Goal: Information Seeking & Learning: Understand process/instructions

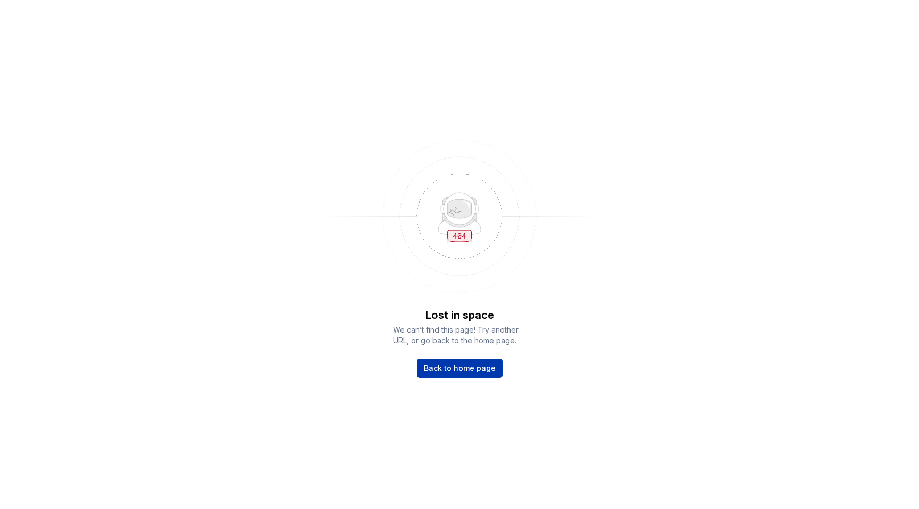
click at [453, 373] on span "Back to home page" at bounding box center [460, 368] width 72 height 11
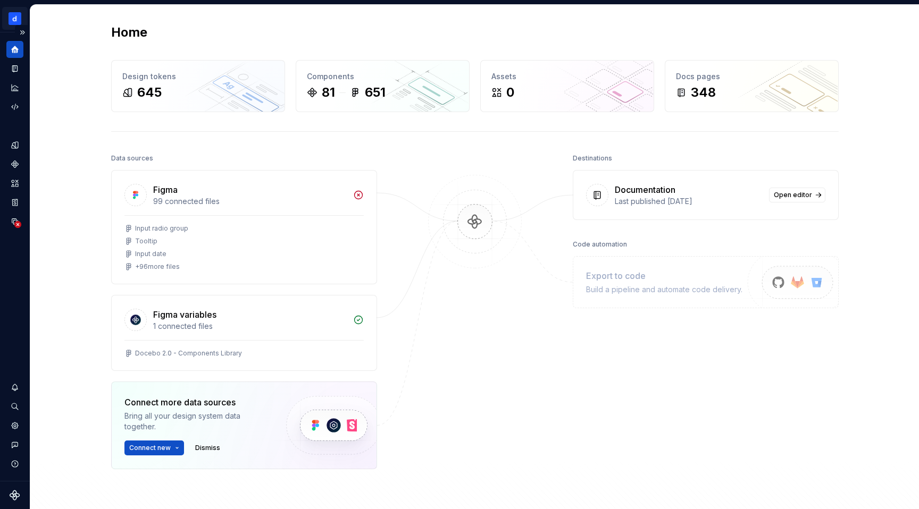
click at [18, 17] on html "Docebo Design System A Design system data Home Design tokens 645 Components 81 …" at bounding box center [459, 254] width 919 height 509
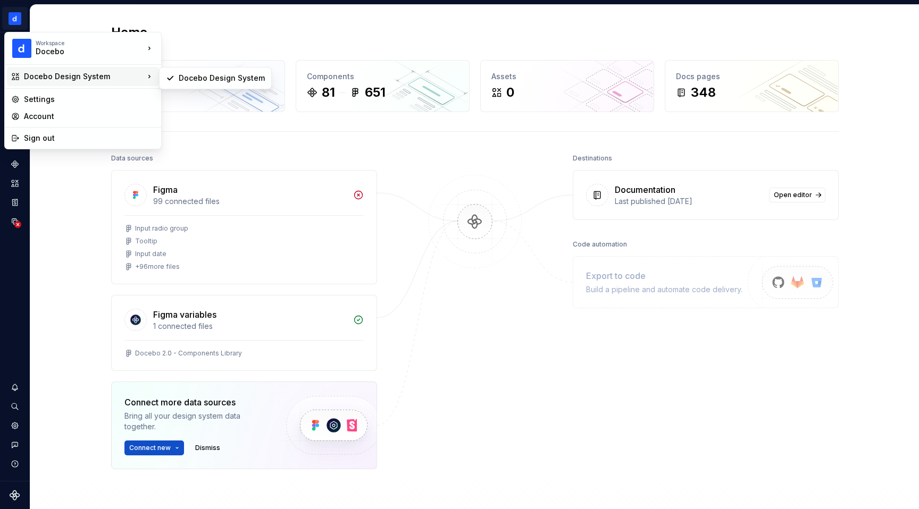
click at [54, 73] on div "Docebo Design System" at bounding box center [84, 76] width 120 height 11
click at [178, 79] on div "Docebo Design System" at bounding box center [215, 78] width 107 height 17
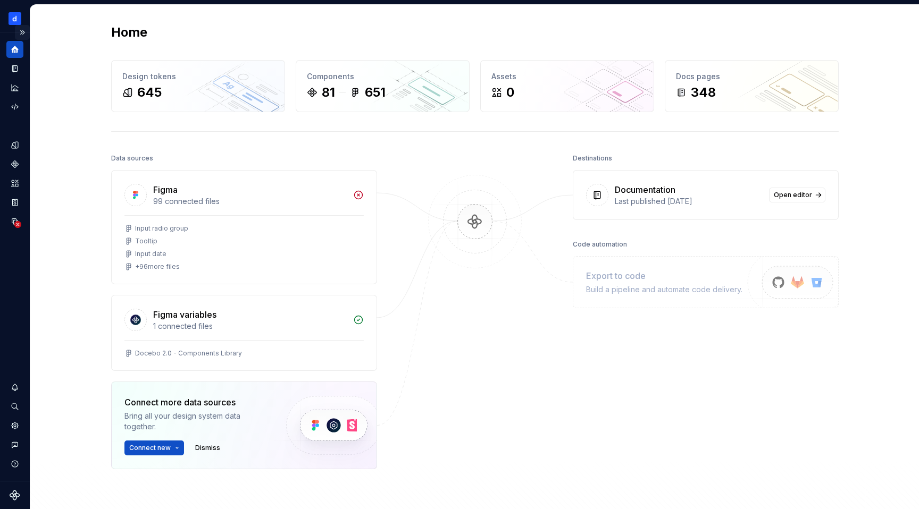
click at [23, 33] on button "Expand sidebar" at bounding box center [22, 32] width 15 height 15
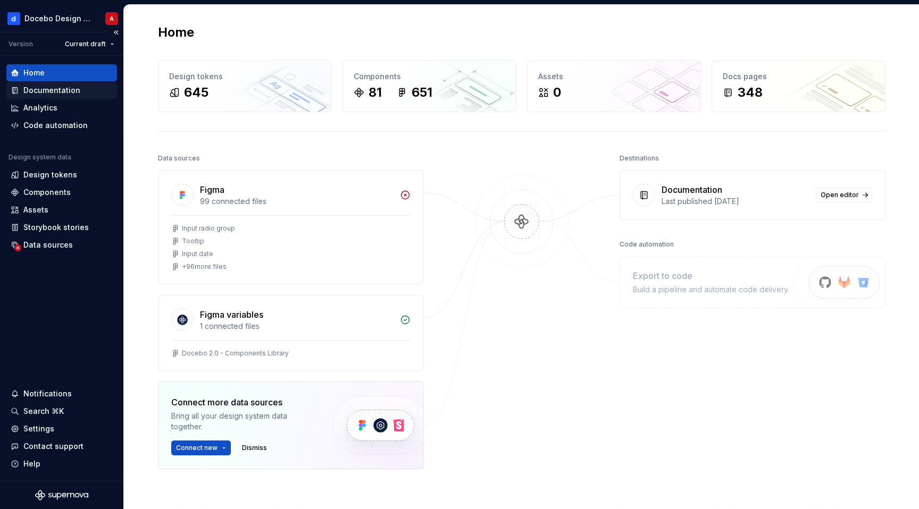
click at [35, 90] on div "Documentation" at bounding box center [51, 90] width 57 height 11
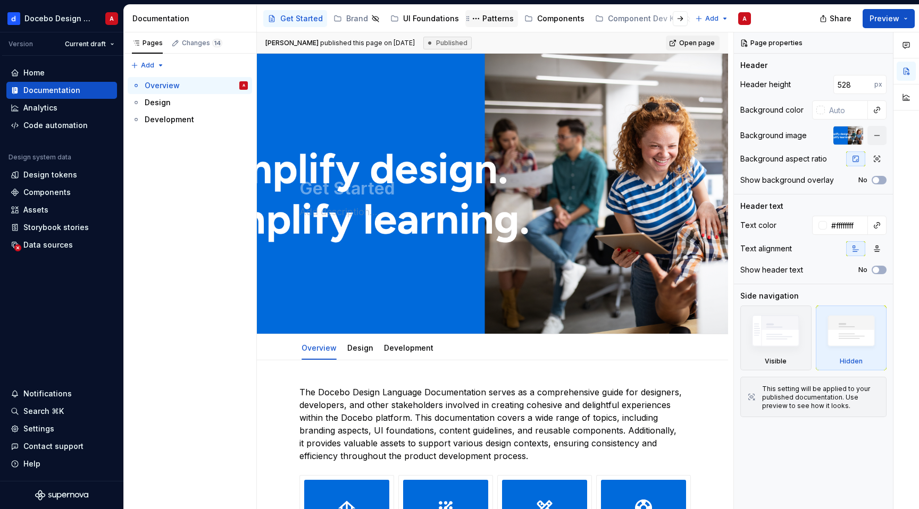
click at [482, 16] on div "Patterns" at bounding box center [497, 18] width 31 height 11
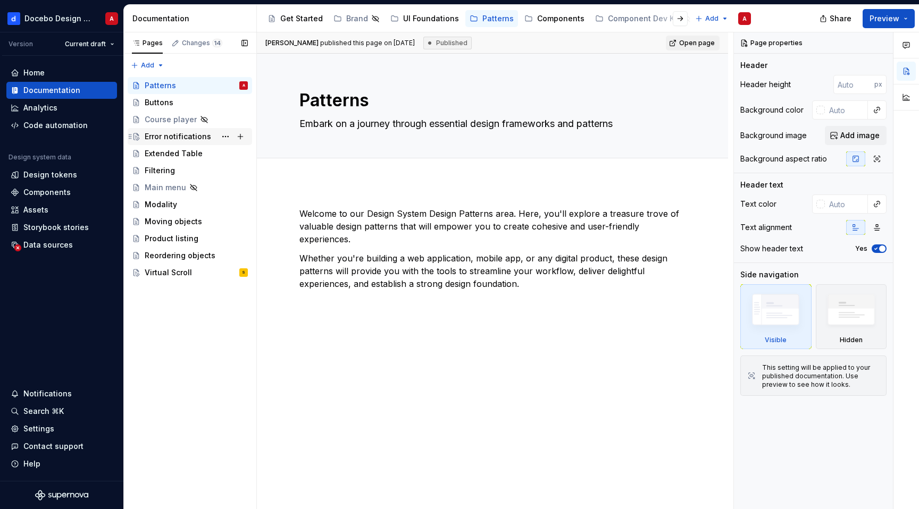
click at [197, 134] on div "Error notifications" at bounding box center [178, 136] width 66 height 11
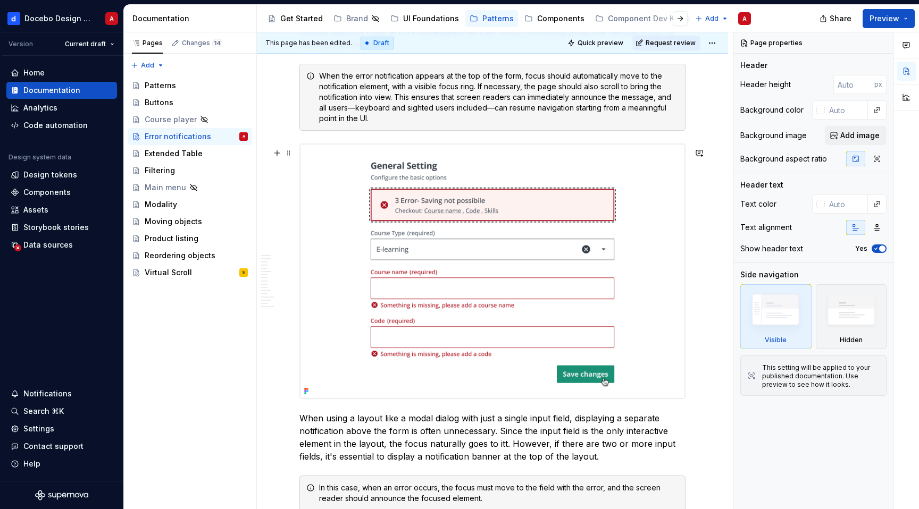
scroll to position [1172, 0]
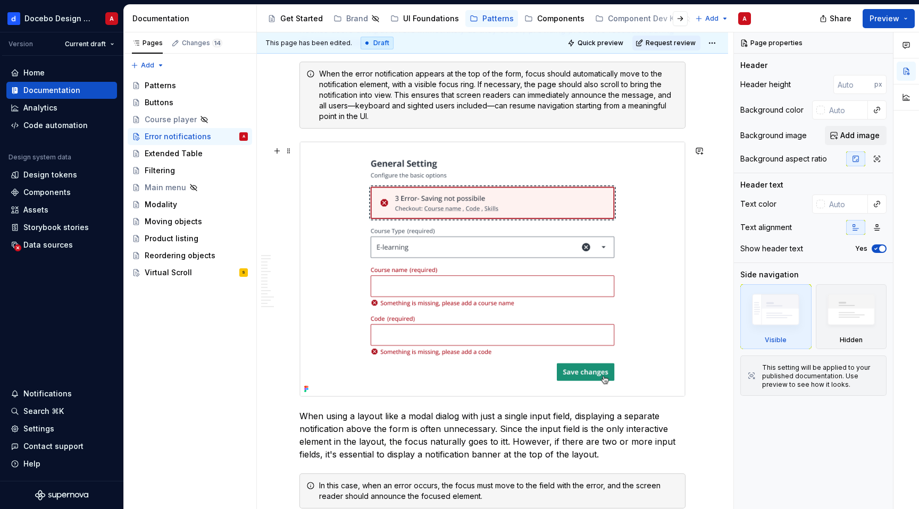
click at [476, 289] on img at bounding box center [492, 269] width 385 height 254
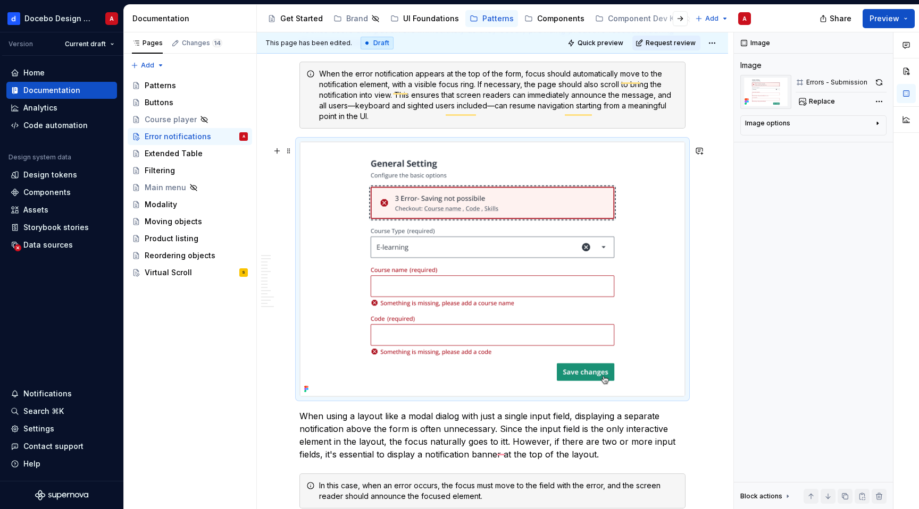
click at [462, 161] on img "To enrich screen reader interactions, please activate Accessibility in Grammarl…" at bounding box center [492, 269] width 385 height 254
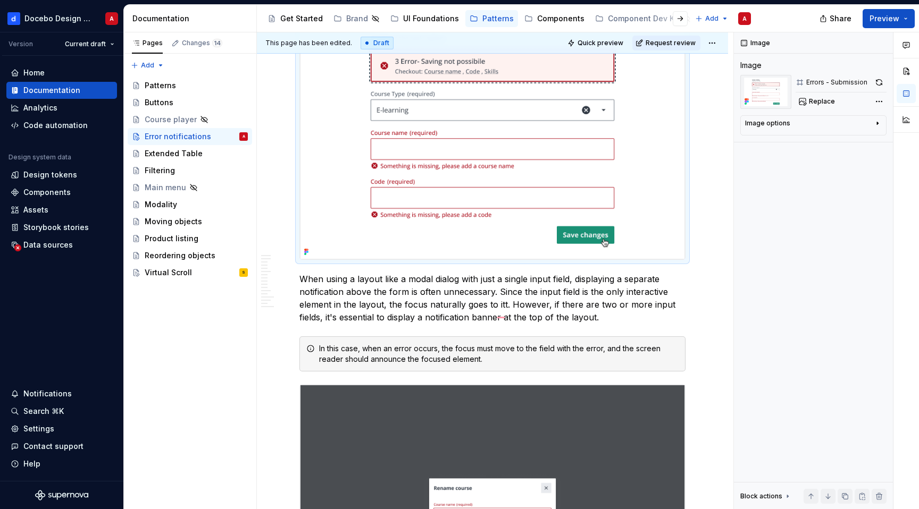
scroll to position [1315, 0]
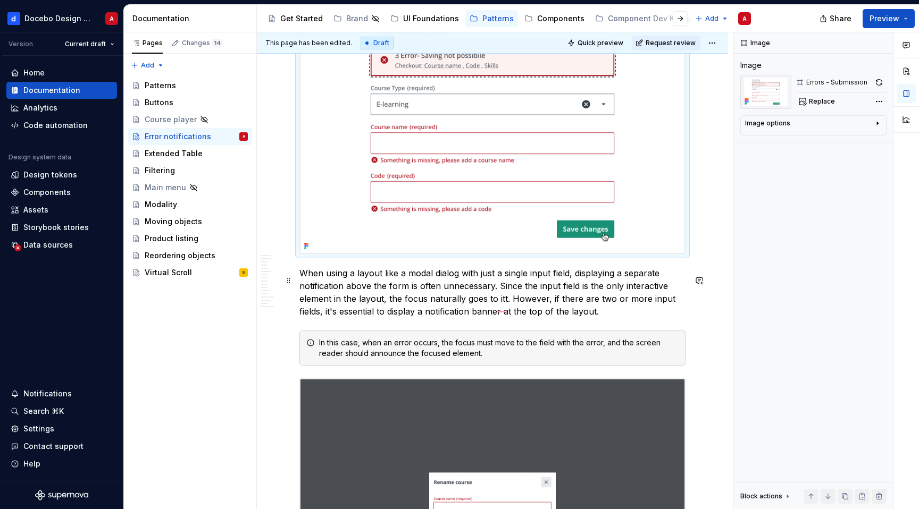
click at [302, 279] on p "When using a layout like a modal dialog with just a single input field, display…" at bounding box center [492, 292] width 386 height 51
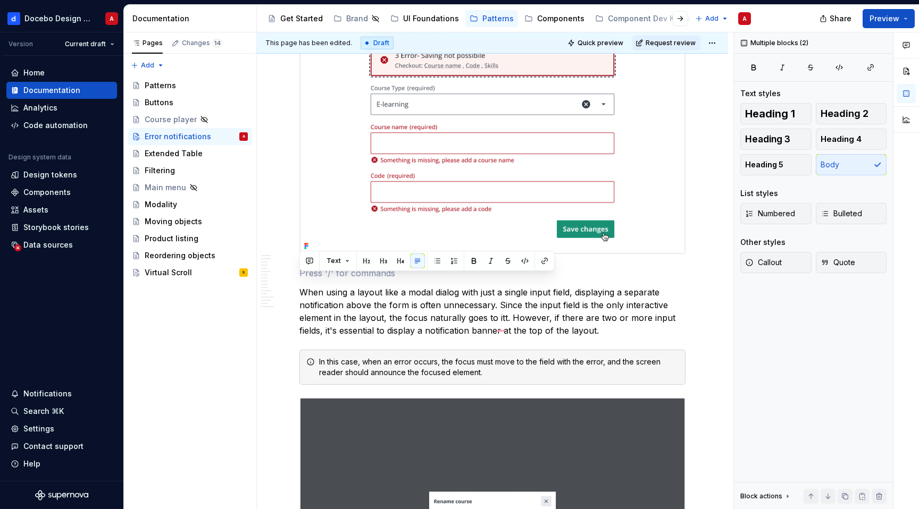
click at [348, 254] on div "To enrich screen reader interactions, please activate Accessibility in Grammarl…" at bounding box center [492, 125] width 386 height 255
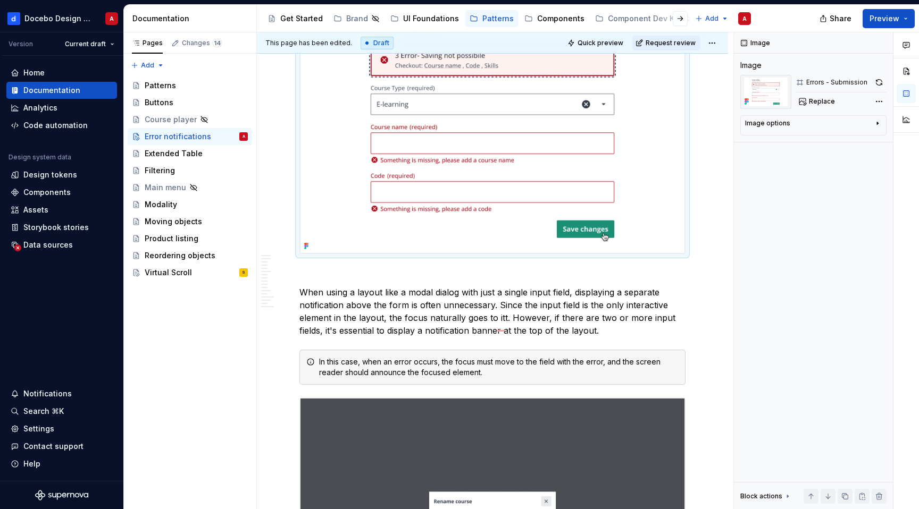
click at [336, 274] on p "To enrich screen reader interactions, please activate Accessibility in Grammarl…" at bounding box center [492, 273] width 386 height 13
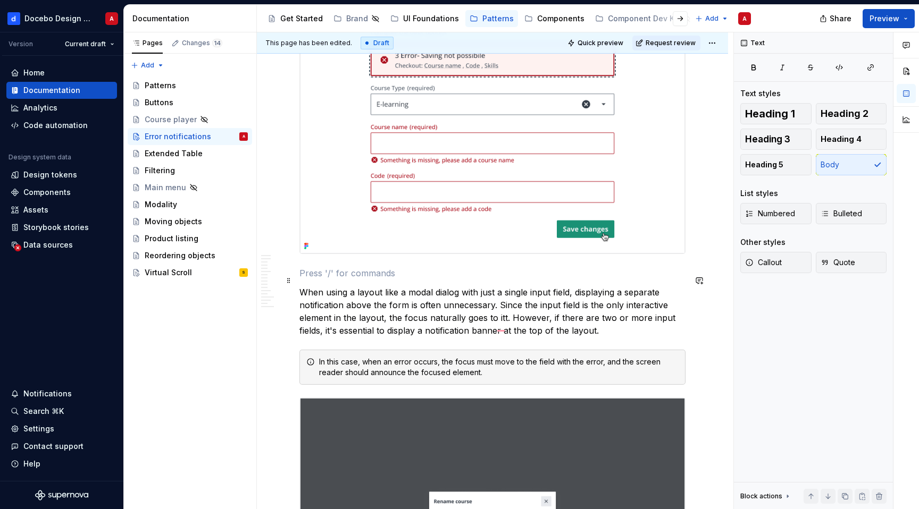
click at [321, 277] on p "To enrich screen reader interactions, please activate Accessibility in Grammarl…" at bounding box center [492, 273] width 386 height 13
click at [345, 254] on div "To enrich screen reader interactions, please activate Accessibility in Grammarl…" at bounding box center [492, 125] width 386 height 255
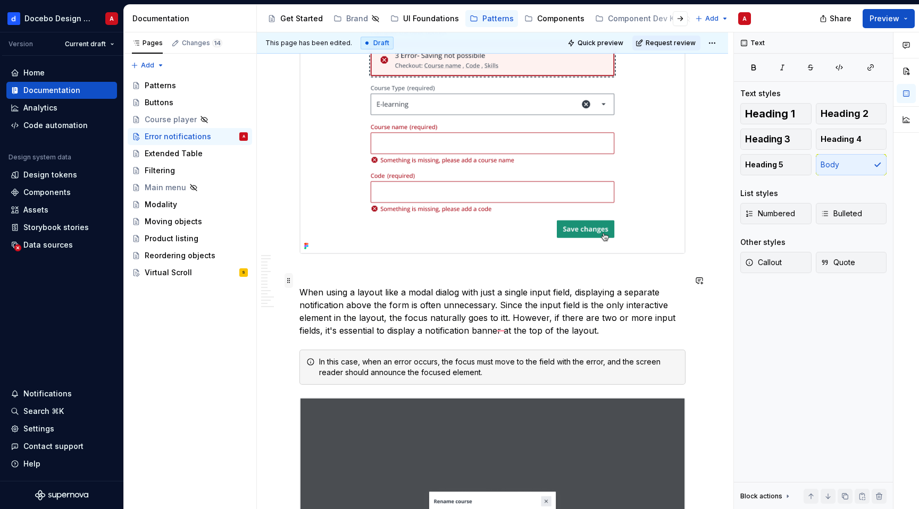
click at [289, 285] on span at bounding box center [289, 280] width 9 height 15
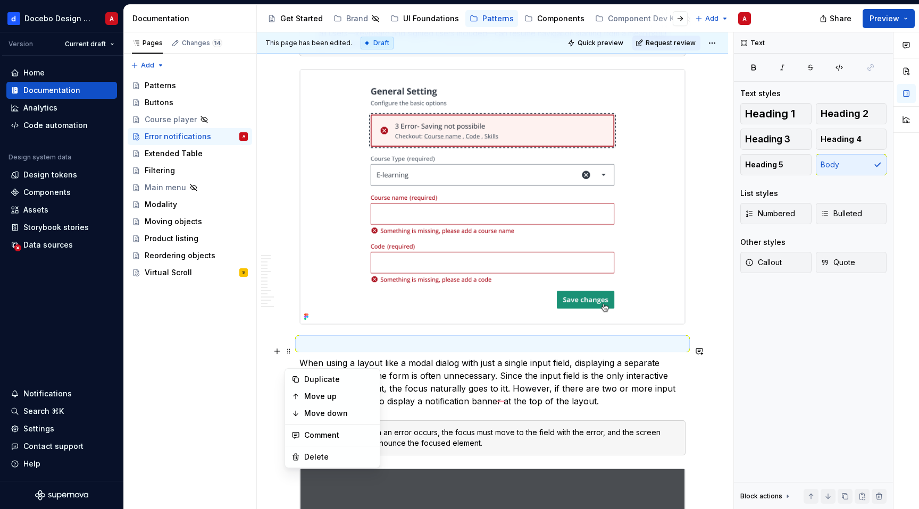
scroll to position [1193, 0]
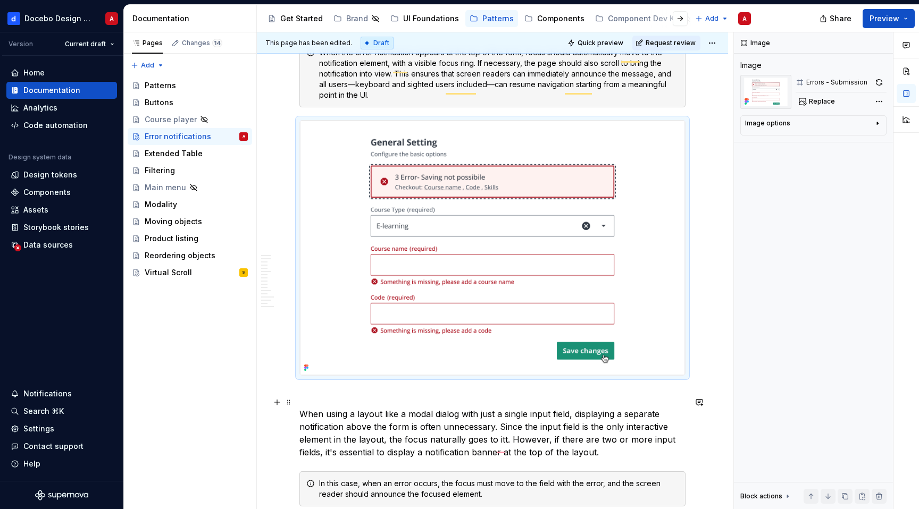
click at [364, 207] on img "To enrich screen reader interactions, please activate Accessibility in Grammarl…" at bounding box center [492, 248] width 385 height 254
click at [299, 226] on div "To enrich screen reader interactions, please activate Accessibility in Grammarl…" at bounding box center [492, 247] width 386 height 255
click at [289, 133] on span at bounding box center [289, 129] width 9 height 15
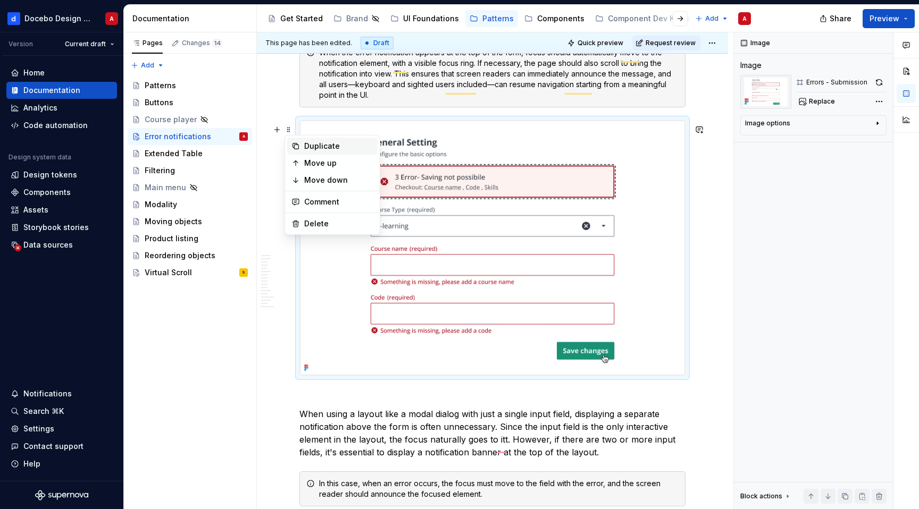
click at [313, 143] on div "Duplicate" at bounding box center [338, 146] width 69 height 11
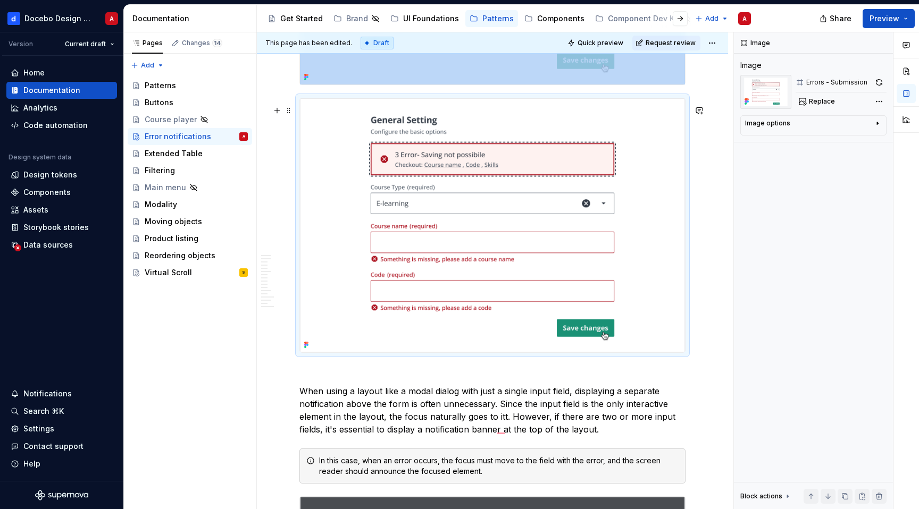
scroll to position [1502, 0]
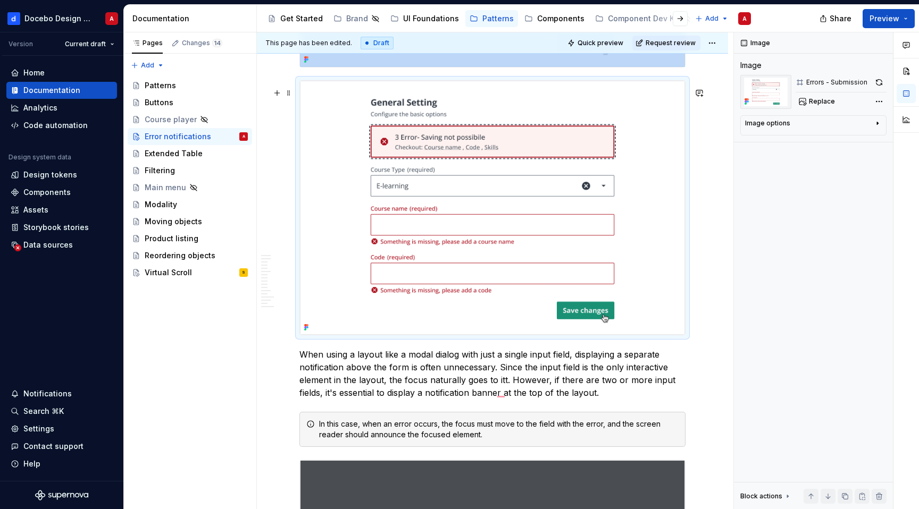
click at [360, 243] on img "To enrich screen reader interactions, please activate Accessibility in Grammarl…" at bounding box center [492, 208] width 385 height 254
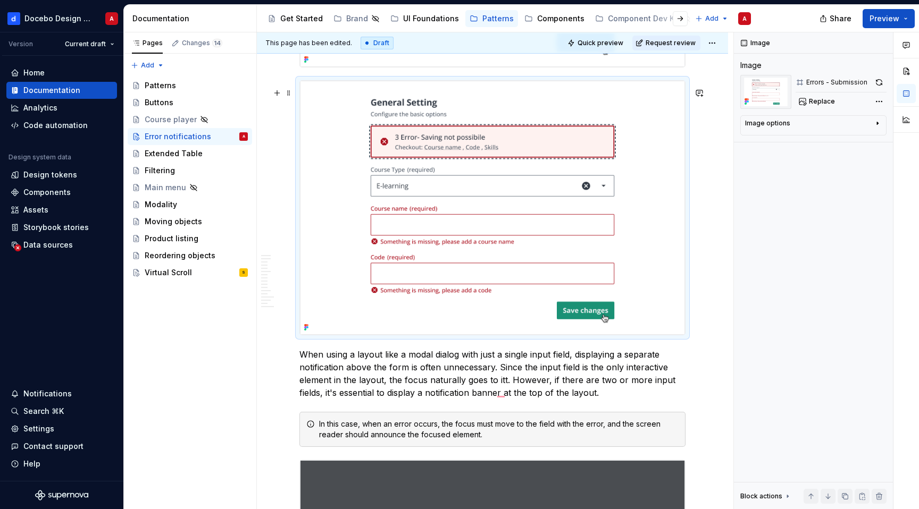
click at [583, 169] on img "To enrich screen reader interactions, please activate Accessibility in Grammarl…" at bounding box center [492, 208] width 385 height 254
click at [483, 267] on img "To enrich screen reader interactions, please activate Accessibility in Grammarl…" at bounding box center [492, 208] width 385 height 254
click at [816, 97] on span "Replace" at bounding box center [822, 101] width 26 height 9
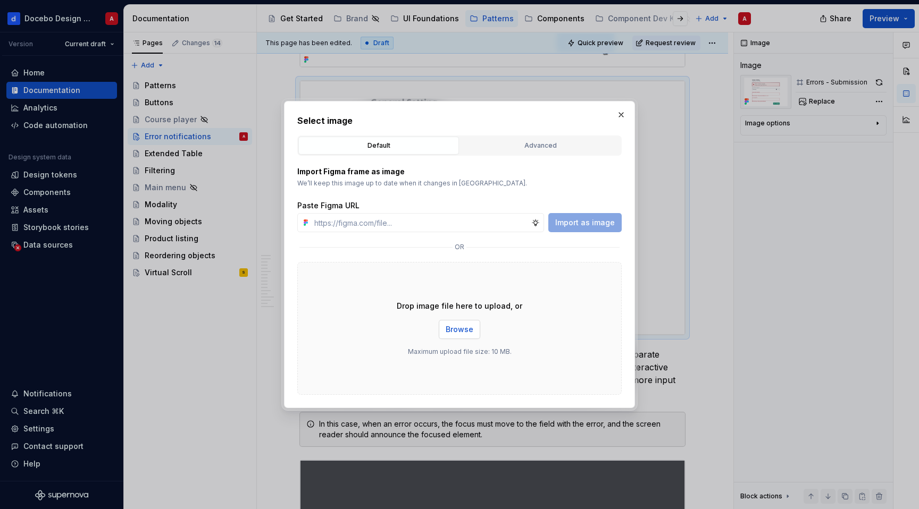
click at [462, 325] on span "Browse" at bounding box center [460, 329] width 28 height 11
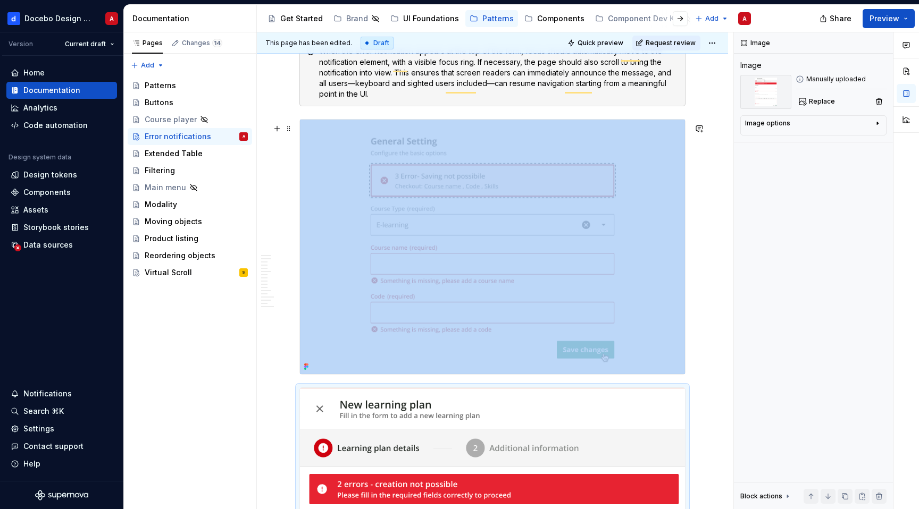
scroll to position [0, 0]
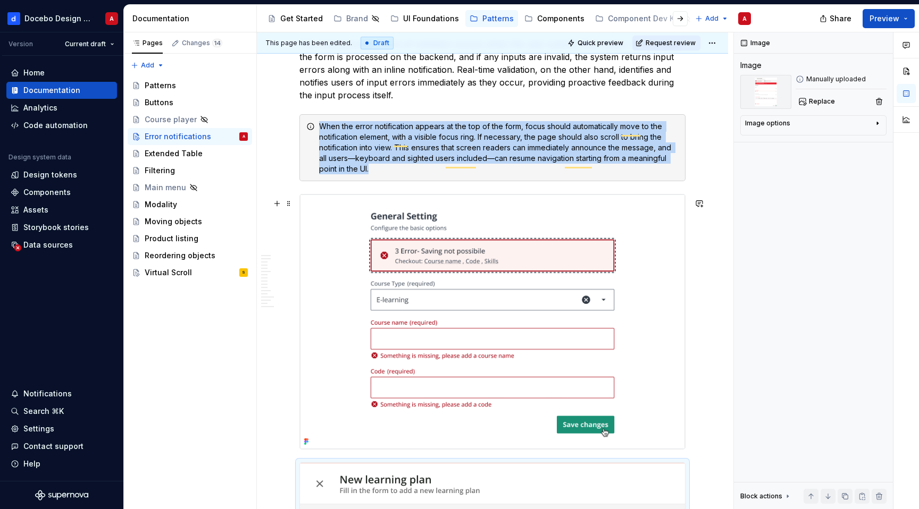
click at [570, 326] on img "To enrich screen reader interactions, please activate Accessibility in Grammarl…" at bounding box center [492, 322] width 385 height 254
click at [289, 201] on span at bounding box center [289, 203] width 9 height 15
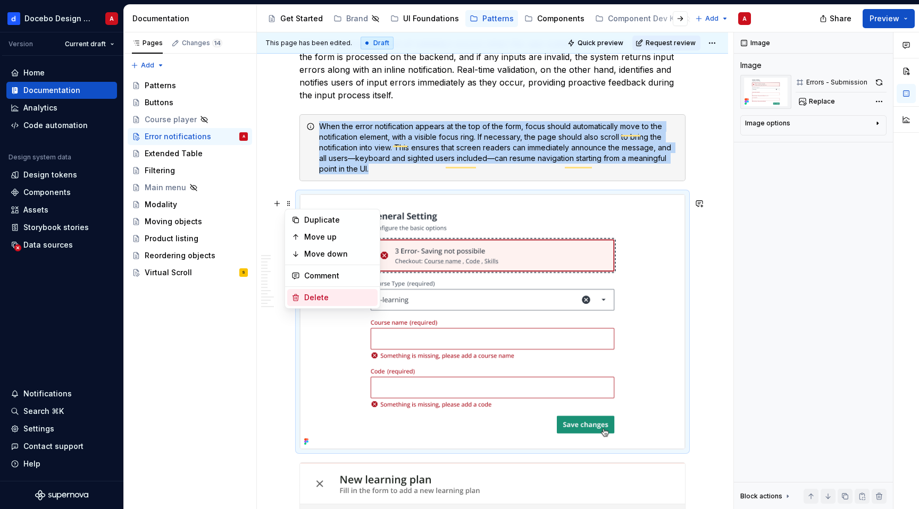
click at [316, 297] on div "Delete" at bounding box center [338, 298] width 69 height 11
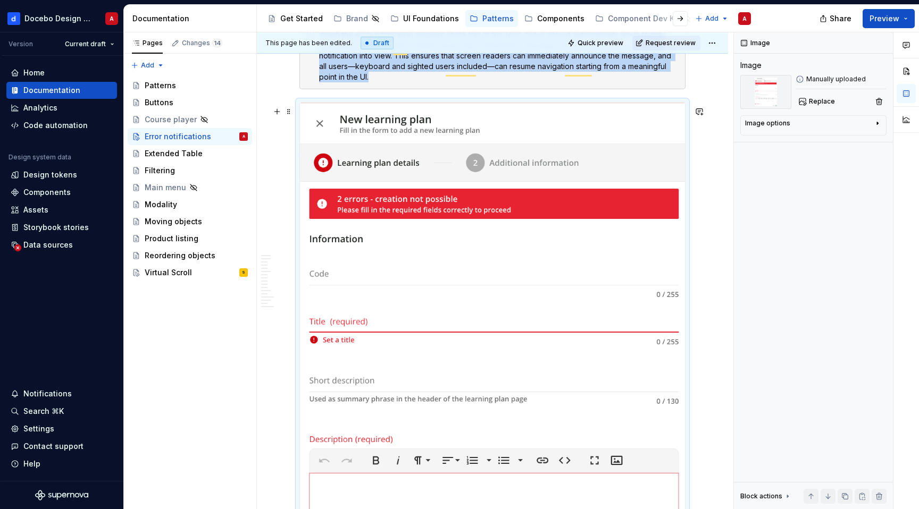
scroll to position [1278, 0]
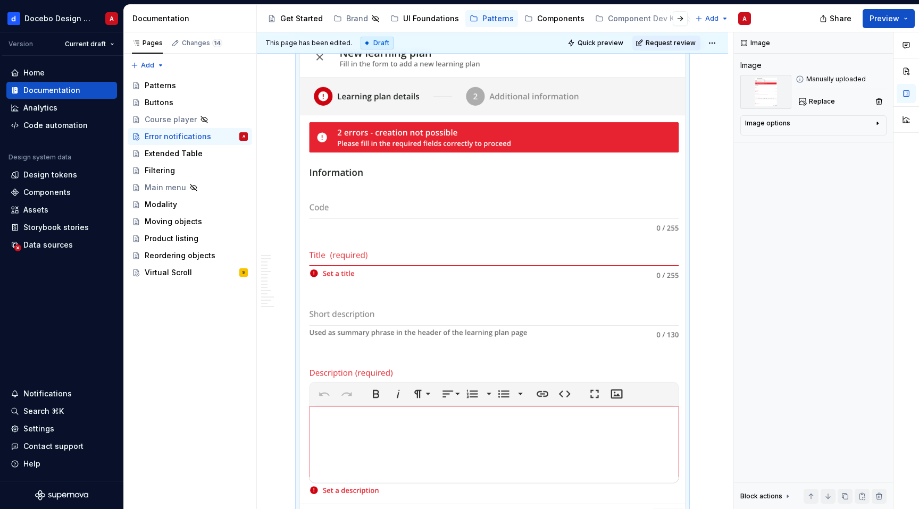
click at [393, 255] on img "To enrich screen reader interactions, please activate Accessibility in Grammarl…" at bounding box center [492, 283] width 385 height 495
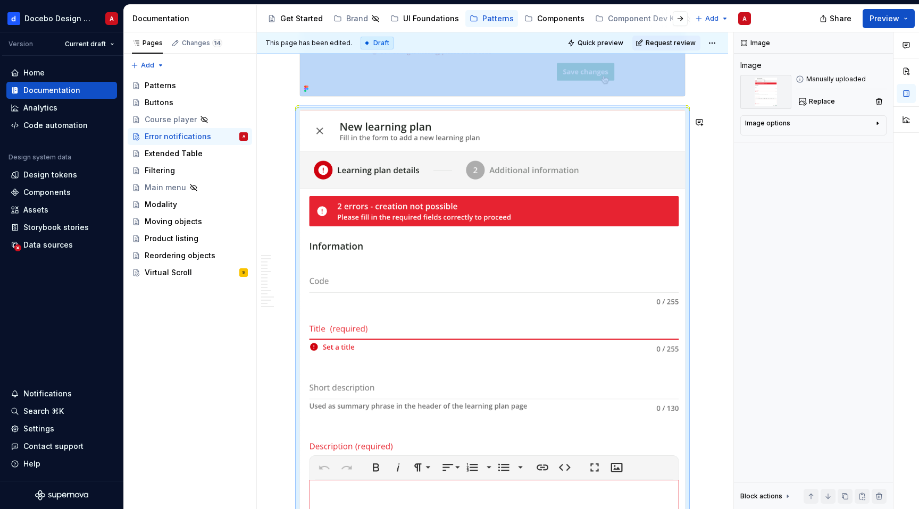
scroll to position [1557, 0]
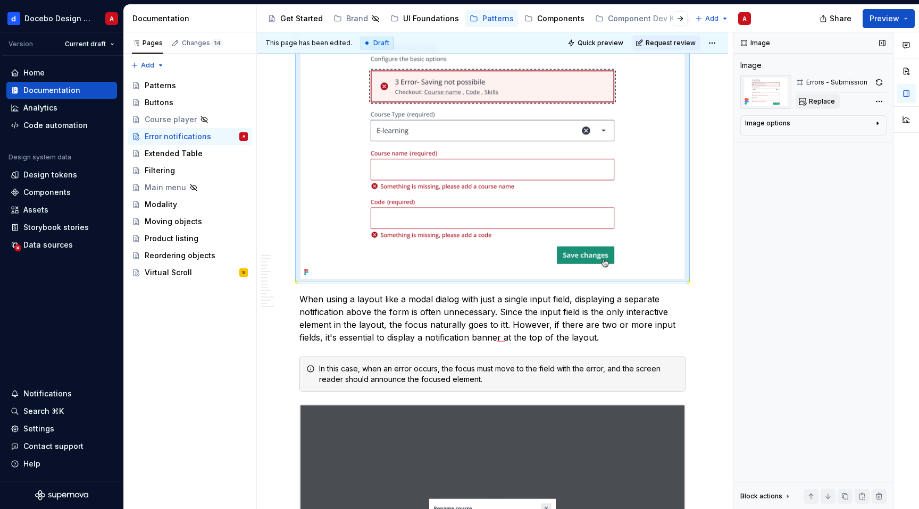
click at [812, 102] on span "Replace" at bounding box center [822, 101] width 26 height 9
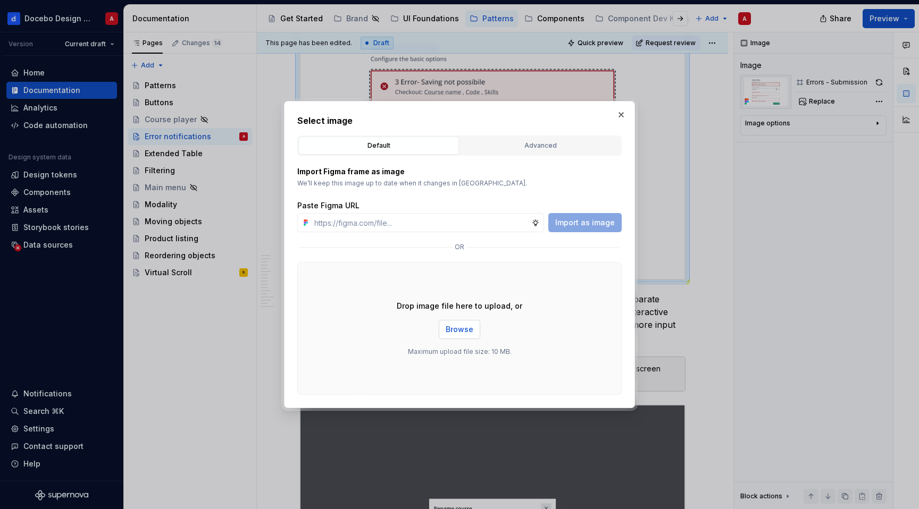
click at [460, 329] on span "Browse" at bounding box center [460, 329] width 28 height 11
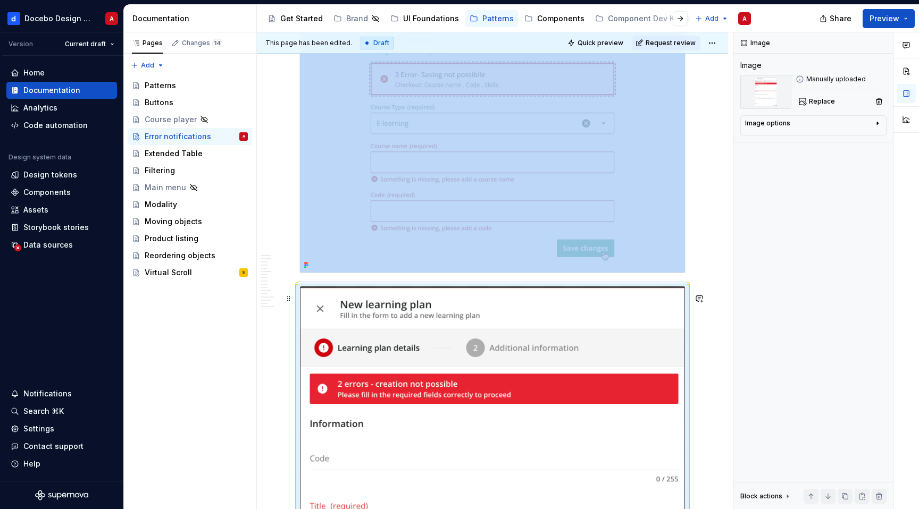
scroll to position [1222, 0]
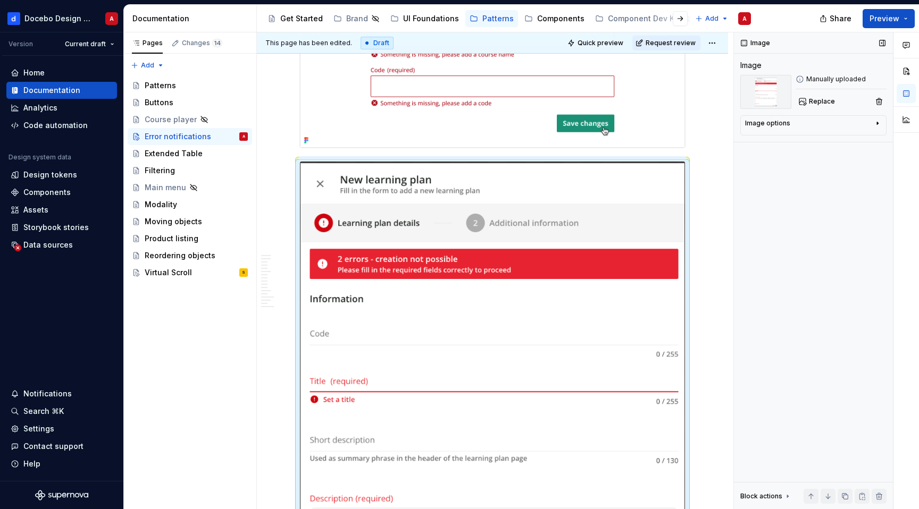
click at [782, 358] on div "Image Image Manually uploaded Replace Image options Alignment Caption Block act…" at bounding box center [813, 271] width 159 height 478
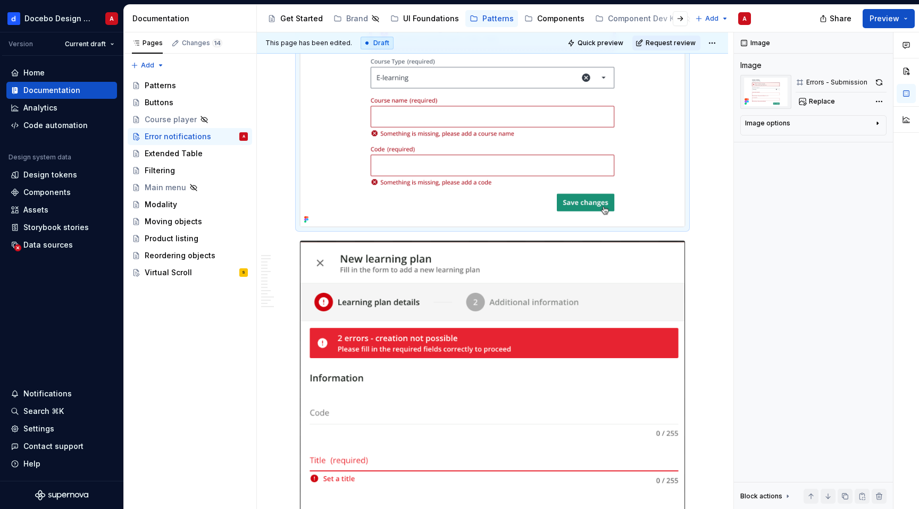
click at [559, 179] on img "To enrich screen reader interactions, please activate Accessibility in Grammarl…" at bounding box center [492, 99] width 385 height 254
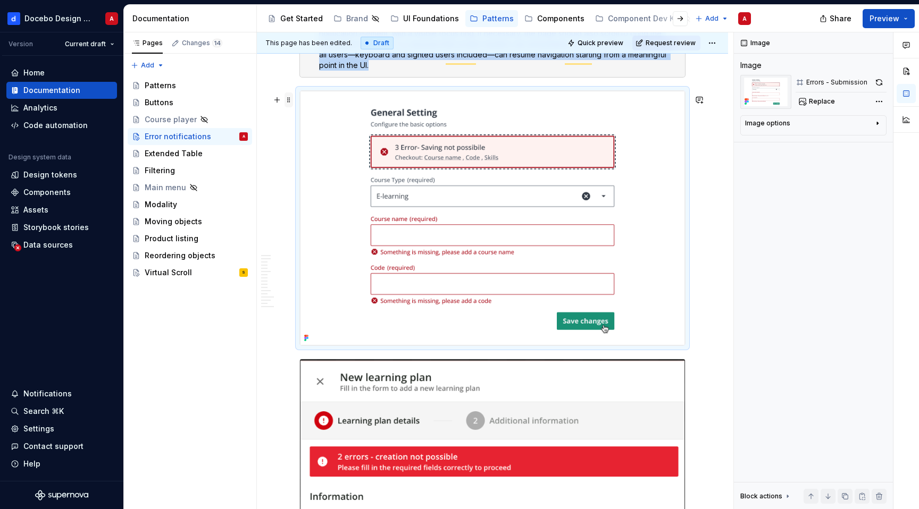
click at [288, 98] on span at bounding box center [289, 100] width 9 height 15
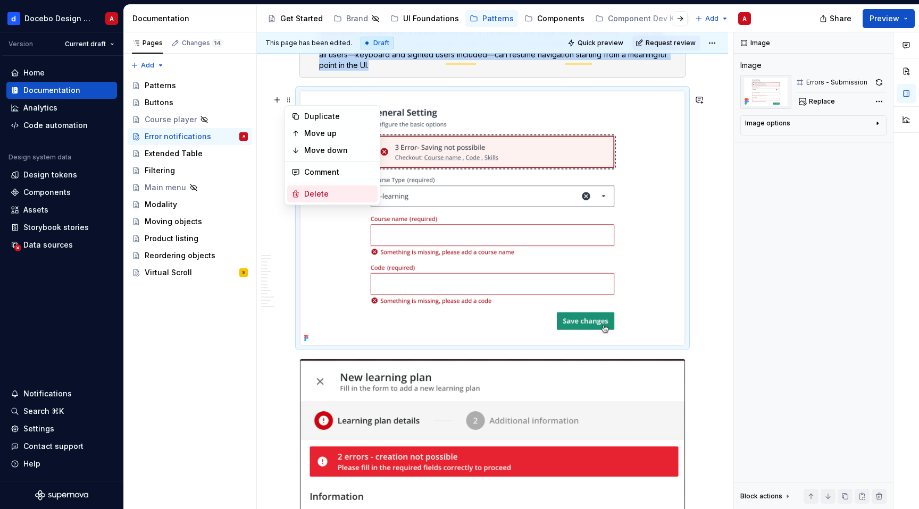
click at [324, 196] on div "Delete" at bounding box center [338, 194] width 69 height 11
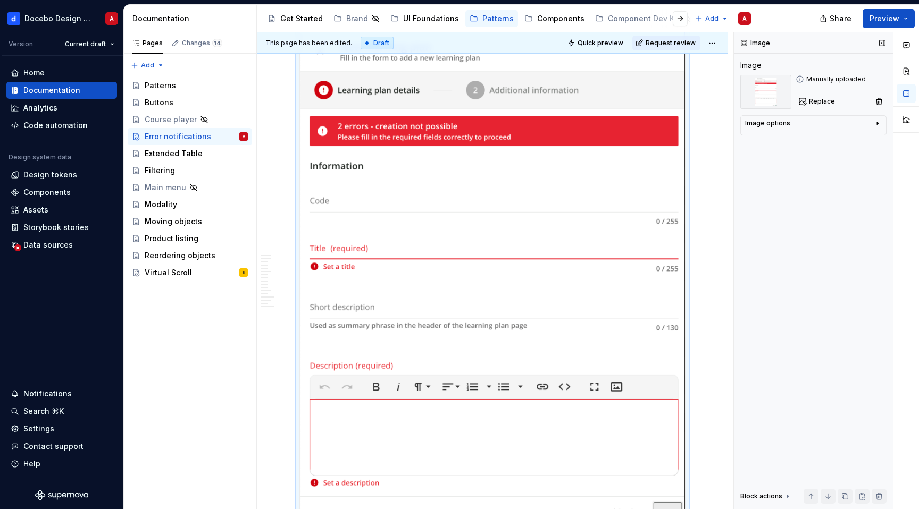
click at [782, 231] on div "Image Image Manually uploaded Replace Image options Alignment Caption Block act…" at bounding box center [813, 271] width 159 height 478
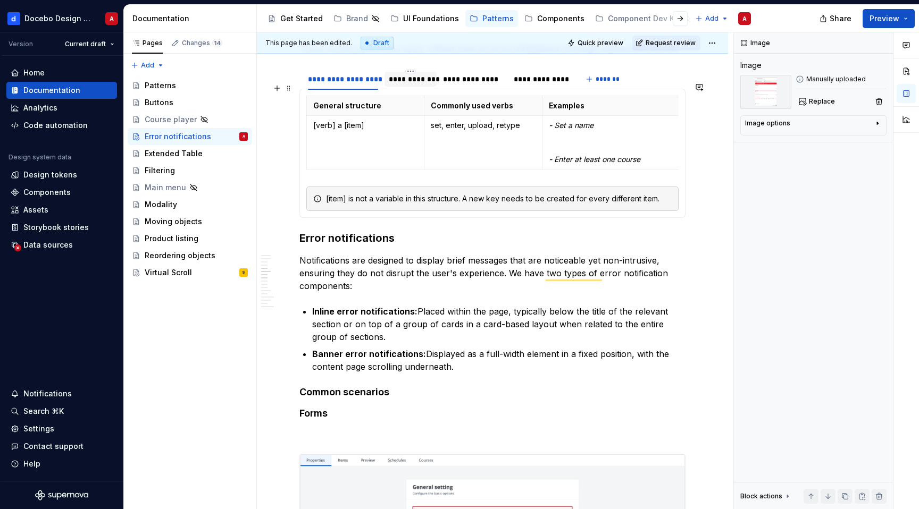
click at [402, 87] on div "**********" at bounding box center [411, 79] width 53 height 15
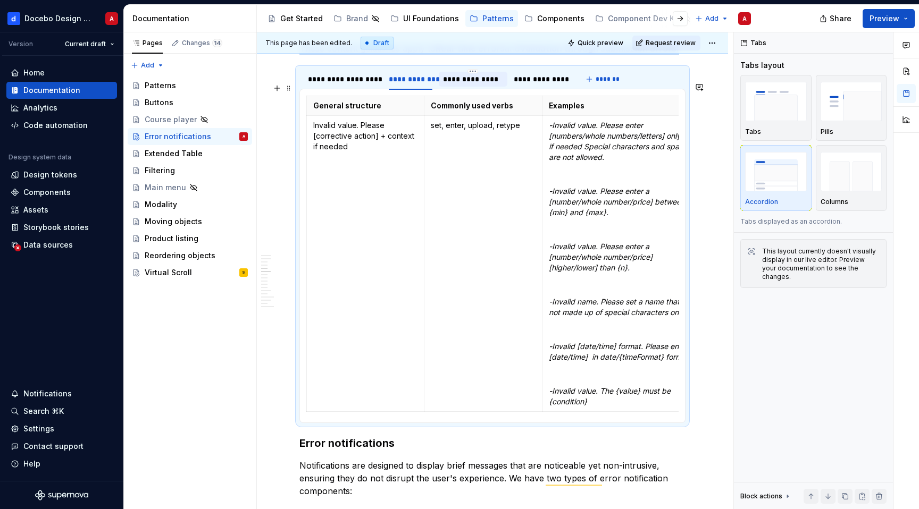
click at [473, 85] on div "**********" at bounding box center [473, 79] width 60 height 11
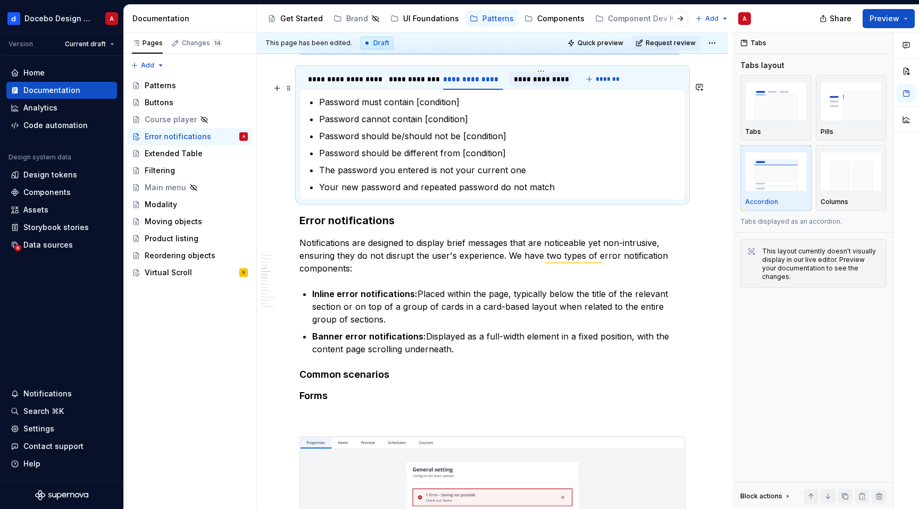
click at [543, 85] on div "**********" at bounding box center [541, 79] width 54 height 11
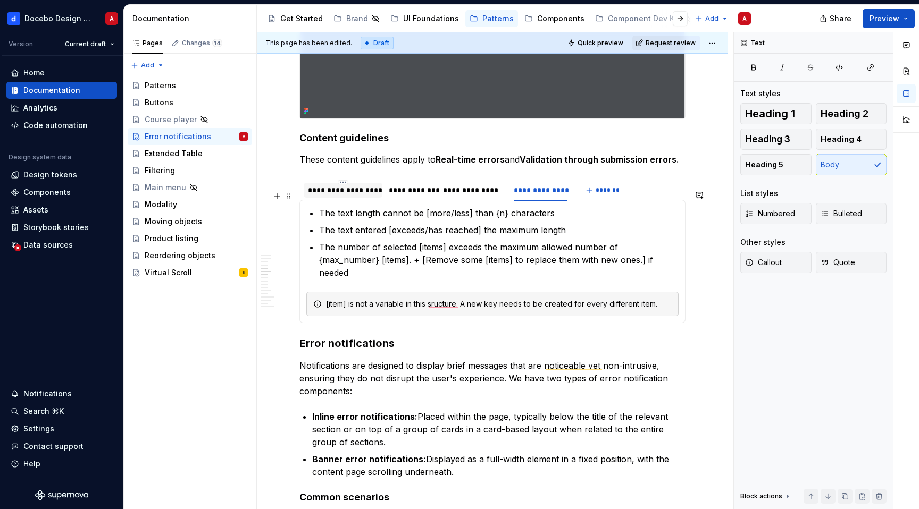
click at [366, 196] on div "**********" at bounding box center [343, 190] width 70 height 11
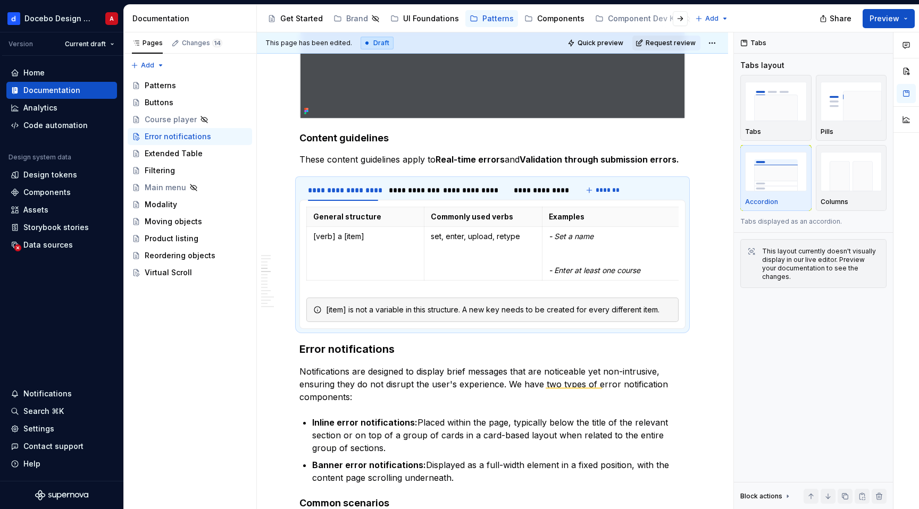
type textarea "*"
